Goal: Task Accomplishment & Management: Manage account settings

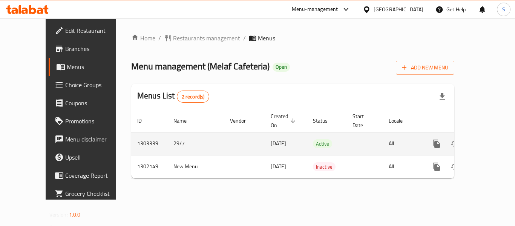
click at [486, 139] on icon "enhanced table" at bounding box center [490, 143] width 9 height 9
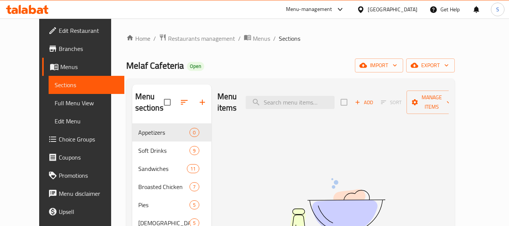
click at [59, 32] on span "Edit Restaurant" at bounding box center [89, 30] width 60 height 9
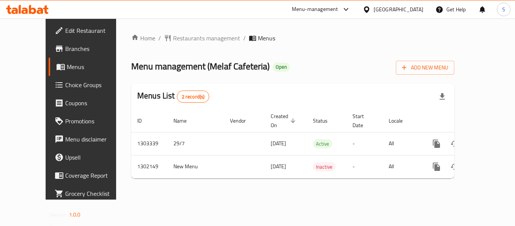
click at [65, 46] on span "Branches" at bounding box center [95, 48] width 60 height 9
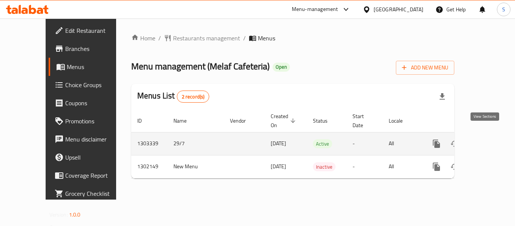
click at [488, 139] on icon "enhanced table" at bounding box center [490, 143] width 9 height 9
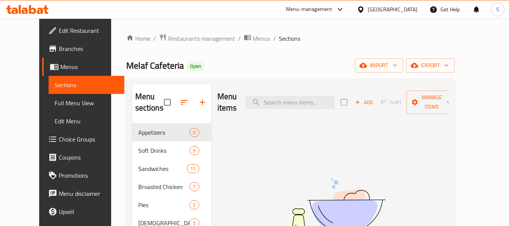
click at [43, 37] on link "Edit Restaurant" at bounding box center [83, 30] width 82 height 18
